Goal: Transaction & Acquisition: Purchase product/service

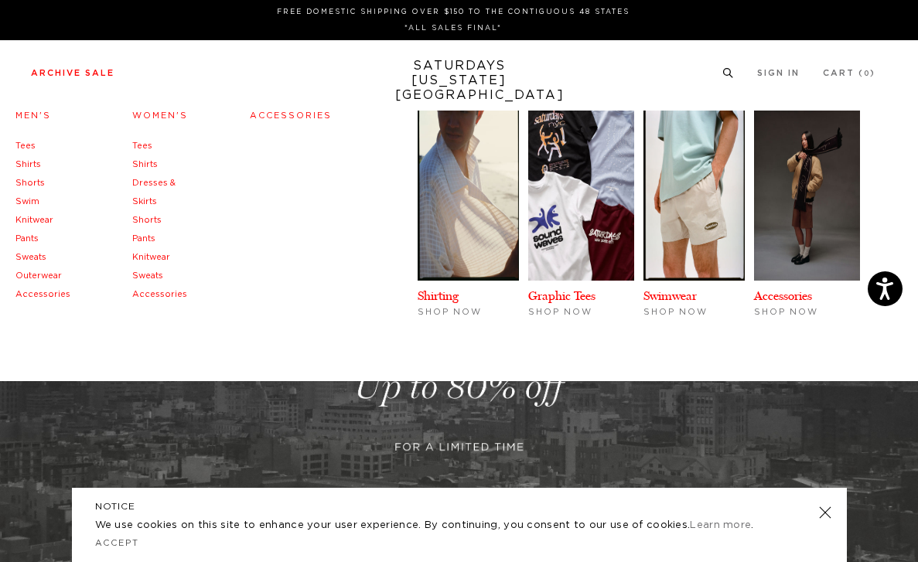
click at [38, 292] on link "Accessories" at bounding box center [42, 294] width 55 height 9
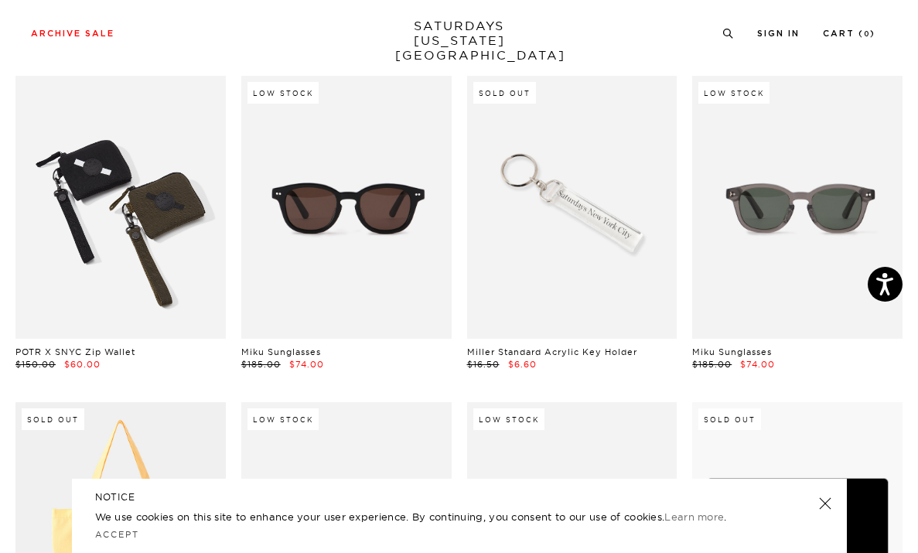
scroll to position [416, 0]
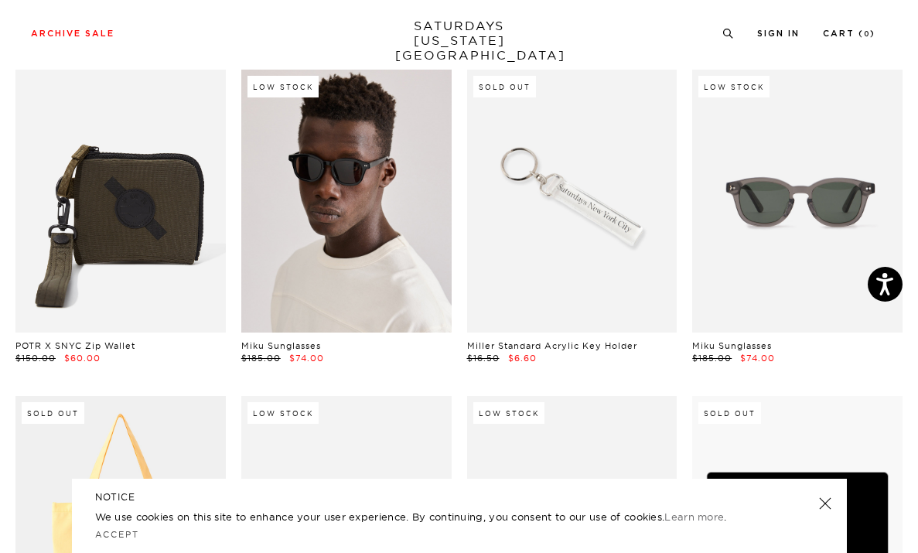
click at [297, 193] on link at bounding box center [346, 201] width 210 height 263
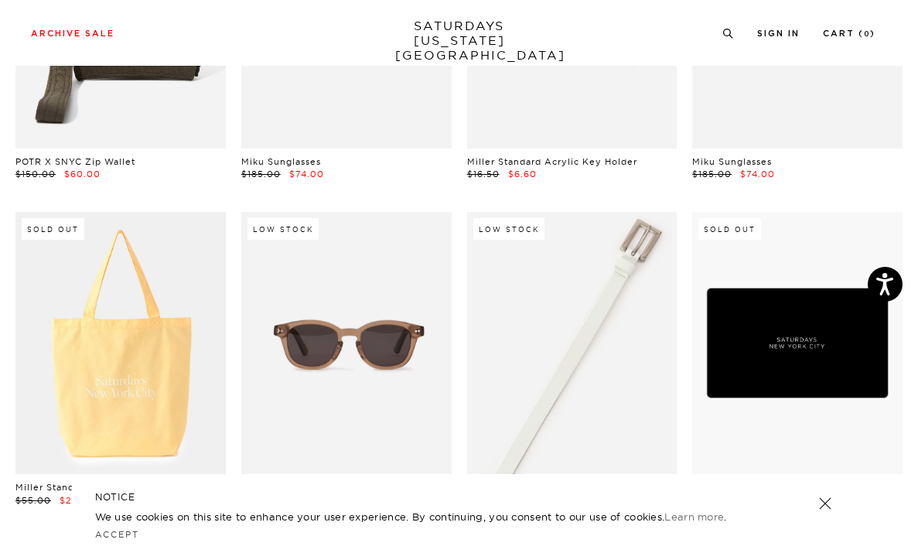
scroll to position [602, 0]
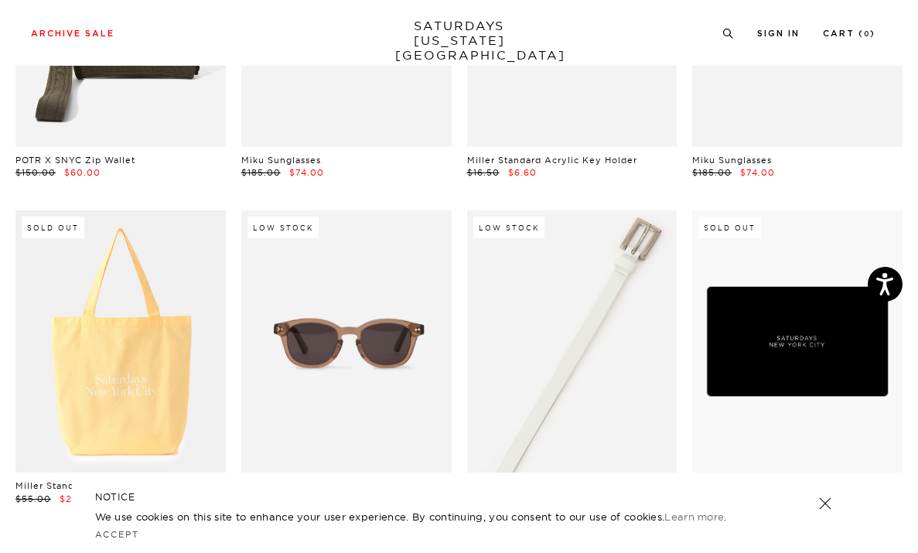
click at [573, 309] on link at bounding box center [572, 341] width 210 height 263
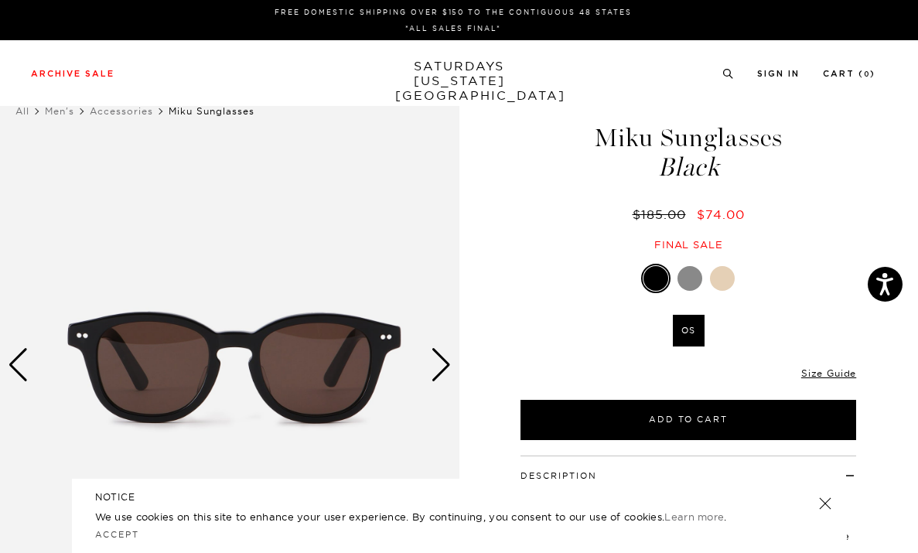
click at [442, 364] on div "Next slide" at bounding box center [441, 365] width 21 height 34
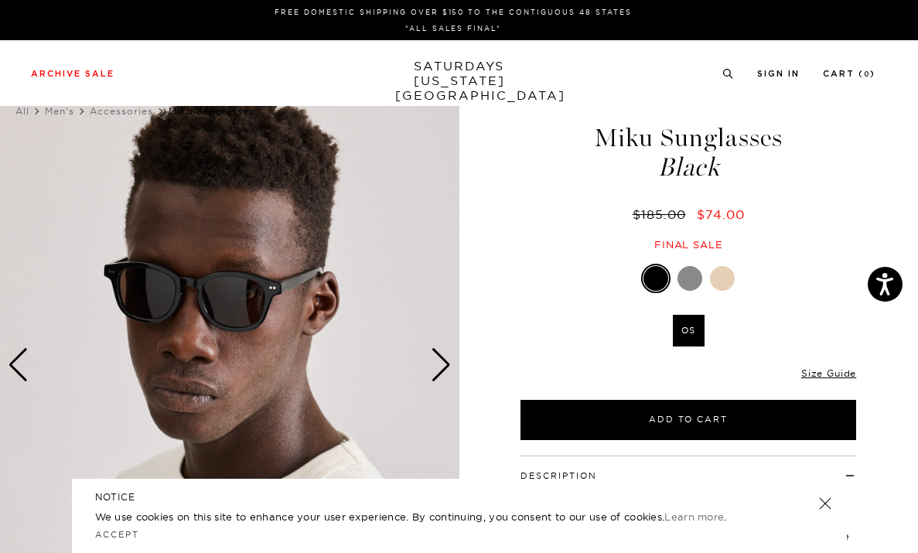
click at [442, 364] on div "Next slide" at bounding box center [441, 365] width 21 height 34
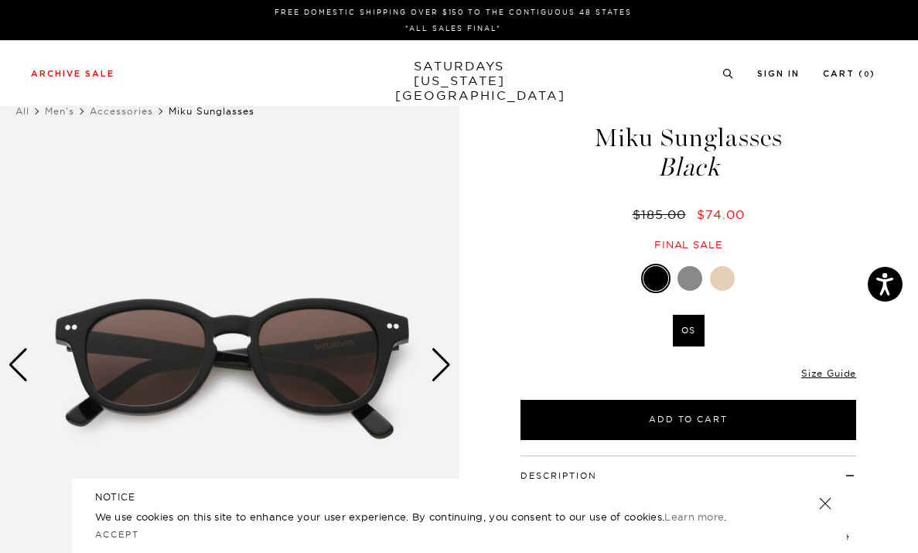
click at [442, 364] on div "Next slide" at bounding box center [441, 365] width 21 height 34
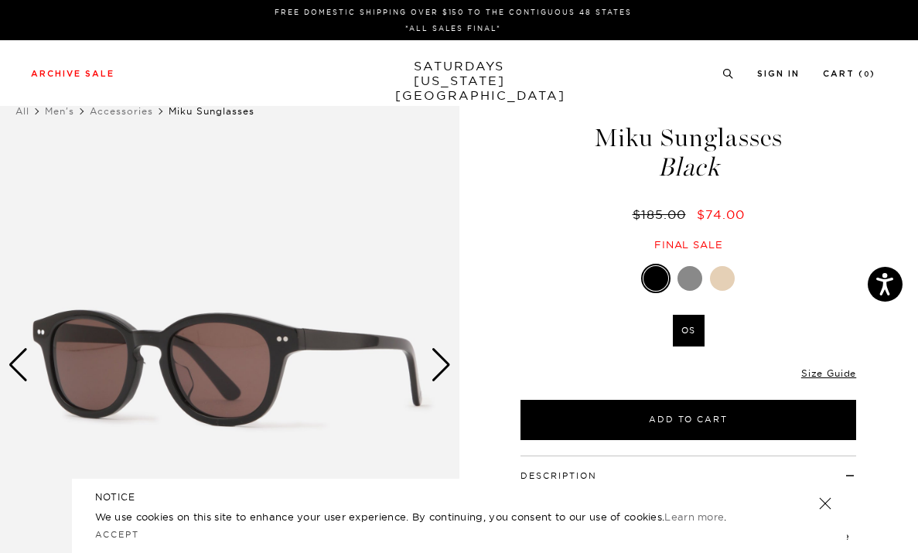
click at [442, 364] on div "Next slide" at bounding box center [441, 365] width 21 height 34
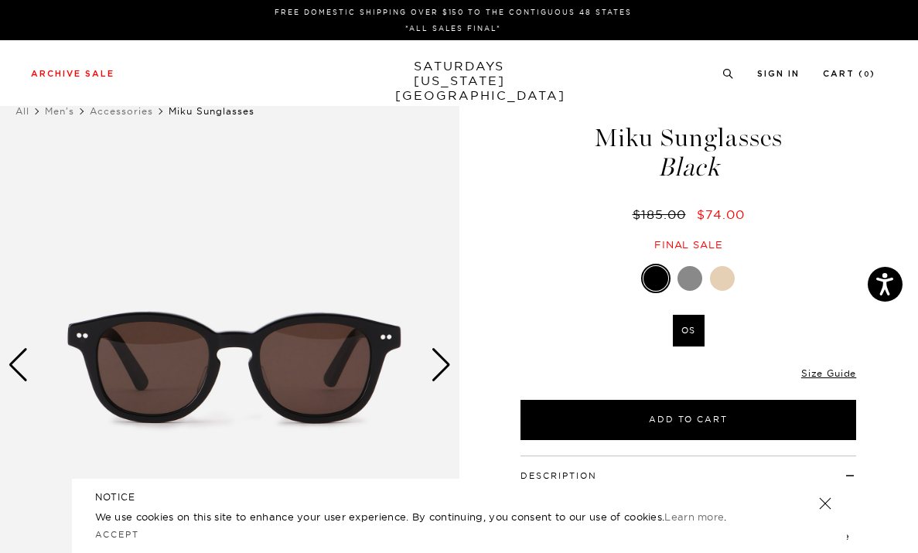
click at [442, 364] on div "Next slide" at bounding box center [441, 365] width 21 height 34
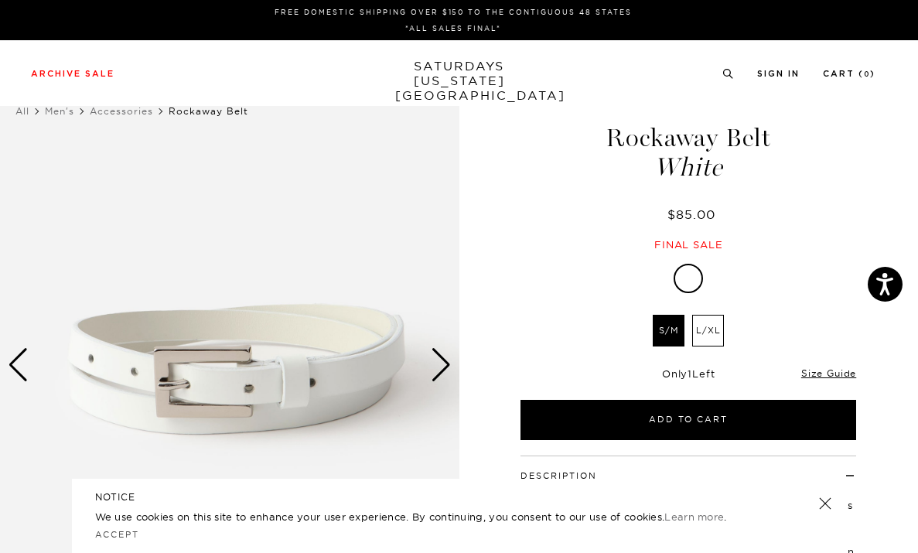
click at [699, 333] on label "L/XL" at bounding box center [708, 331] width 32 height 32
click at [0, 0] on input "L/XL" at bounding box center [0, 0] width 0 height 0
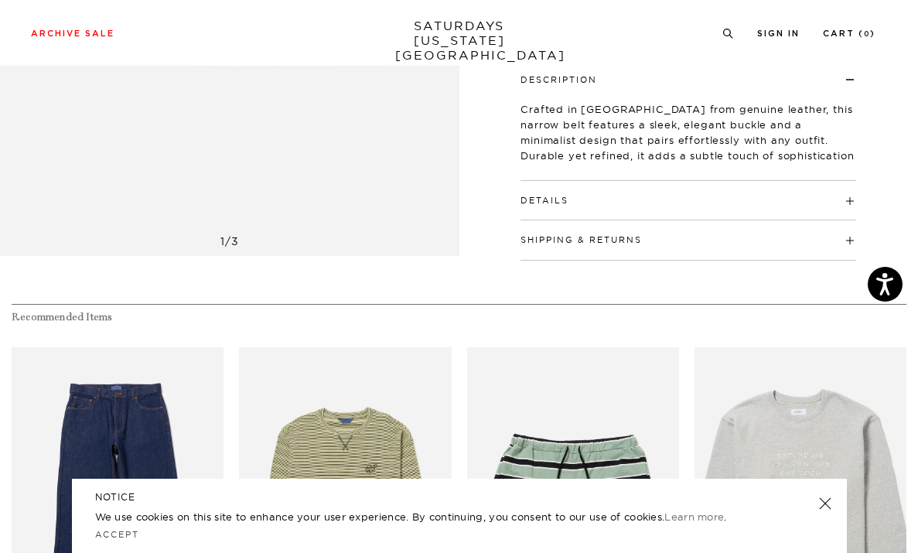
scroll to position [397, 0]
click at [851, 196] on h4 "Details" at bounding box center [689, 193] width 336 height 26
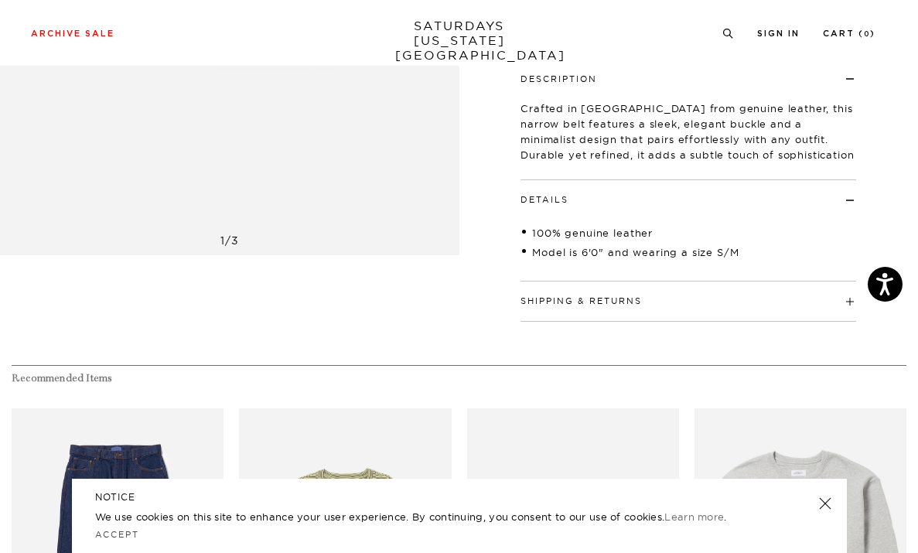
click at [851, 196] on h4 "Details" at bounding box center [689, 193] width 336 height 26
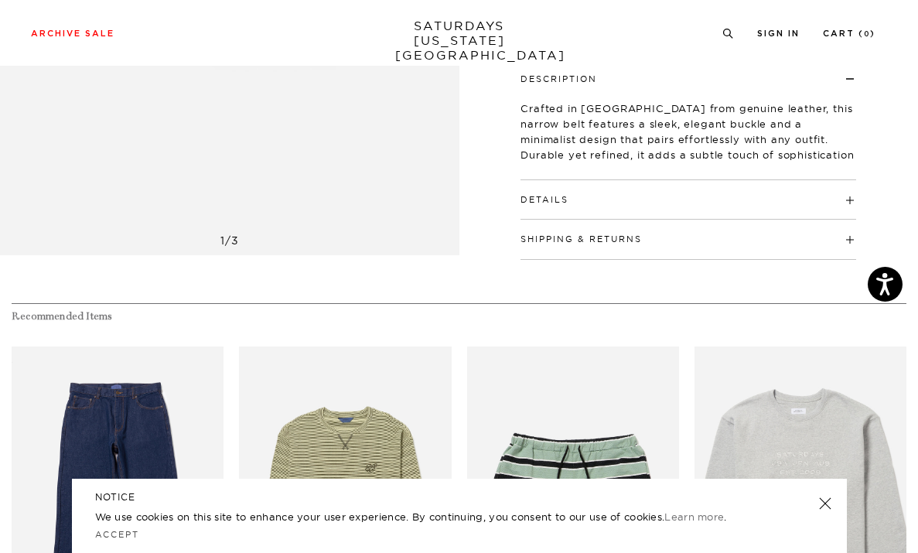
click at [852, 231] on h4 "Shipping & Returns" at bounding box center [689, 233] width 336 height 26
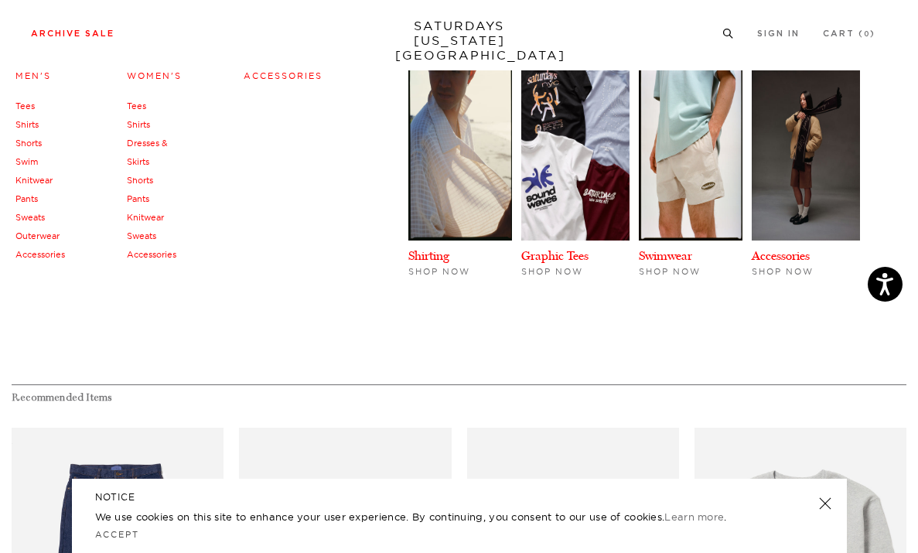
click at [32, 119] on link "Shirts" at bounding box center [26, 124] width 23 height 11
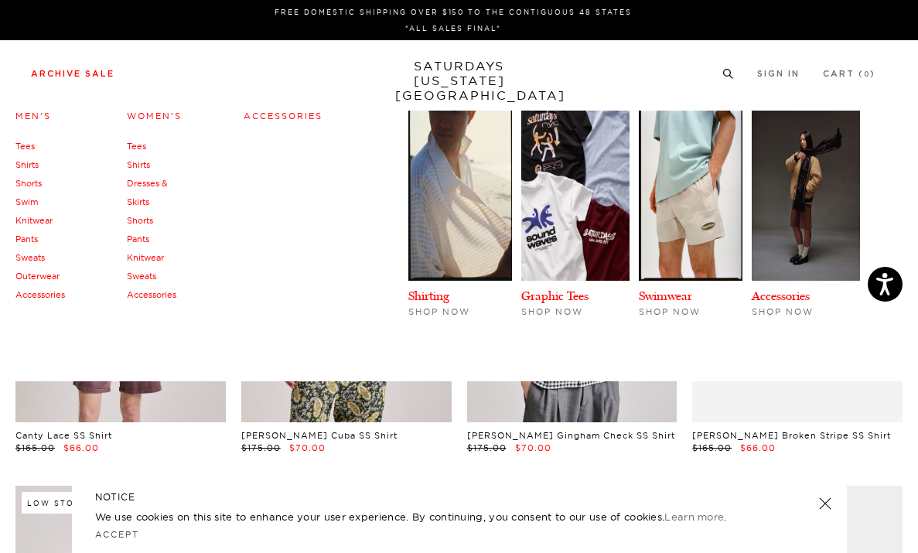
click at [29, 146] on link "Tees" at bounding box center [24, 146] width 19 height 11
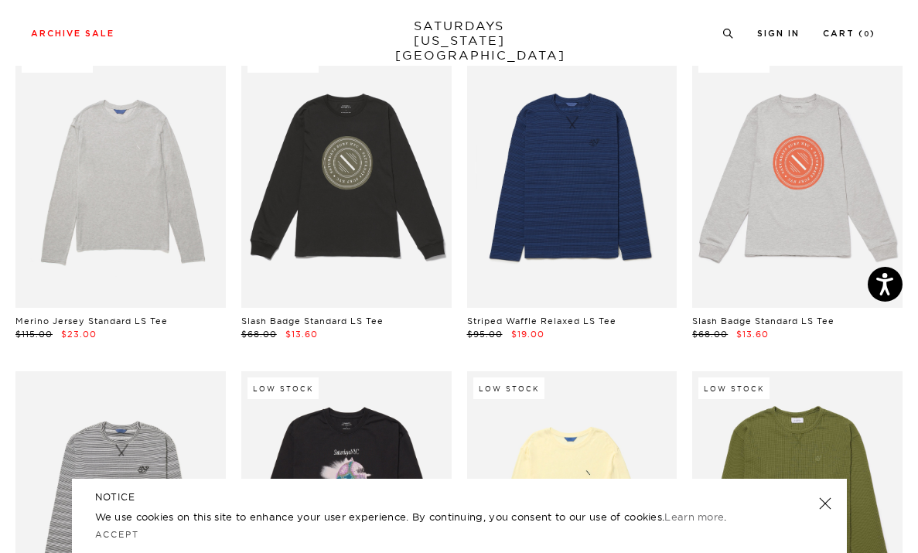
scroll to position [2074, 0]
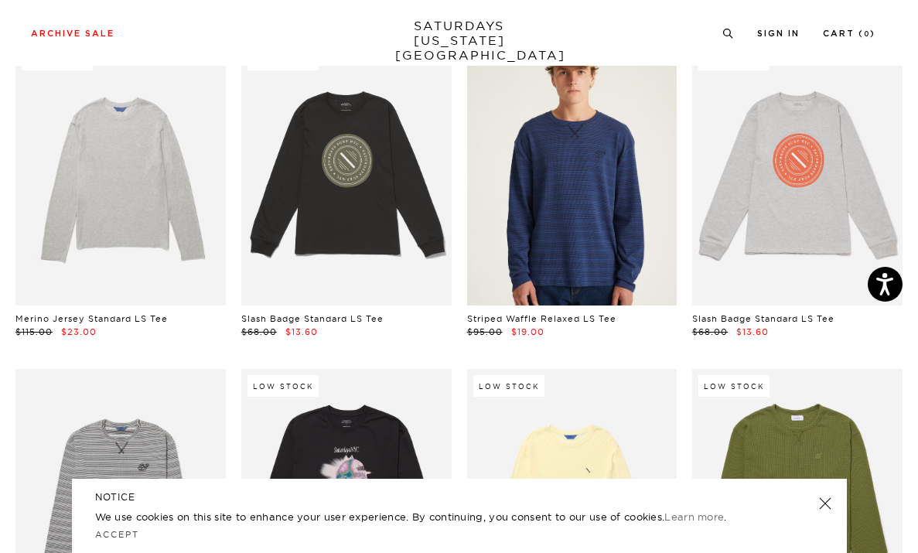
click at [534, 176] on link at bounding box center [572, 174] width 210 height 263
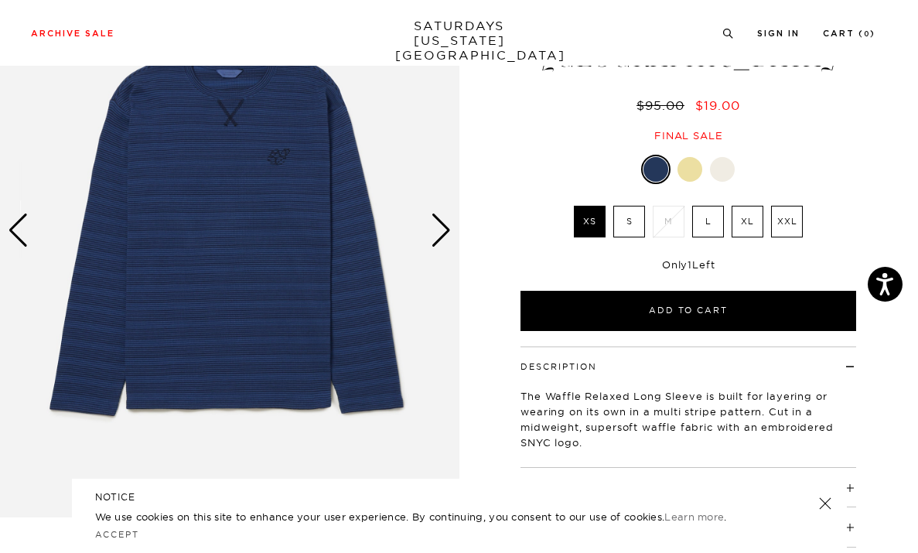
scroll to position [135, 6]
click at [741, 206] on label "XL" at bounding box center [748, 222] width 32 height 32
click at [0, 0] on input "XL" at bounding box center [0, 0] width 0 height 0
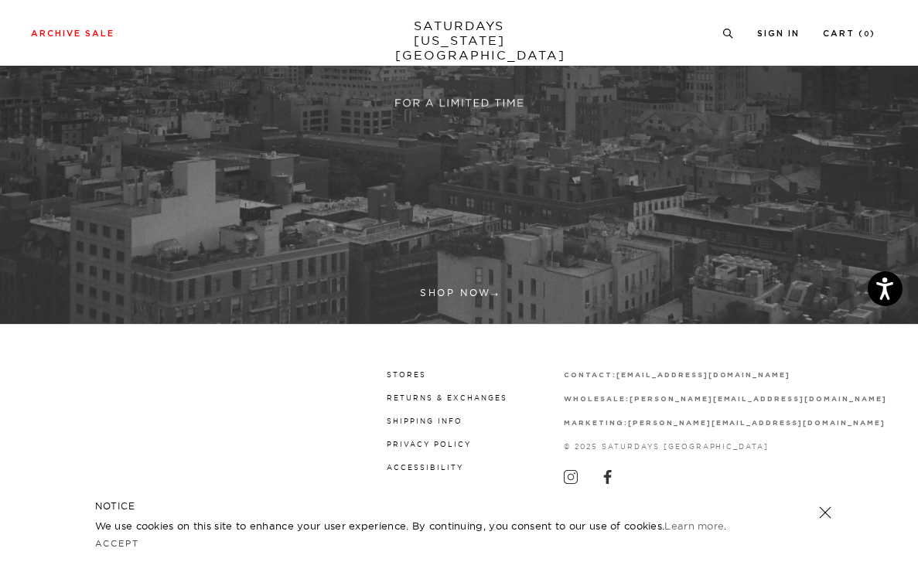
scroll to position [343, 0]
click at [426, 375] on link "Stores" at bounding box center [406, 375] width 39 height 9
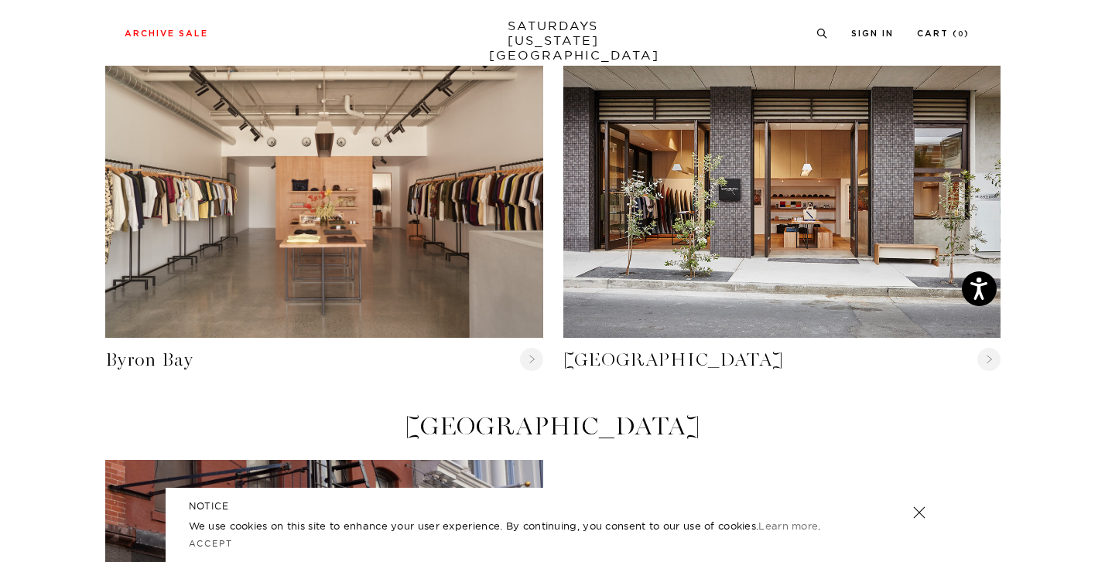
scroll to position [125, 0]
